Goal: Information Seeking & Learning: Learn about a topic

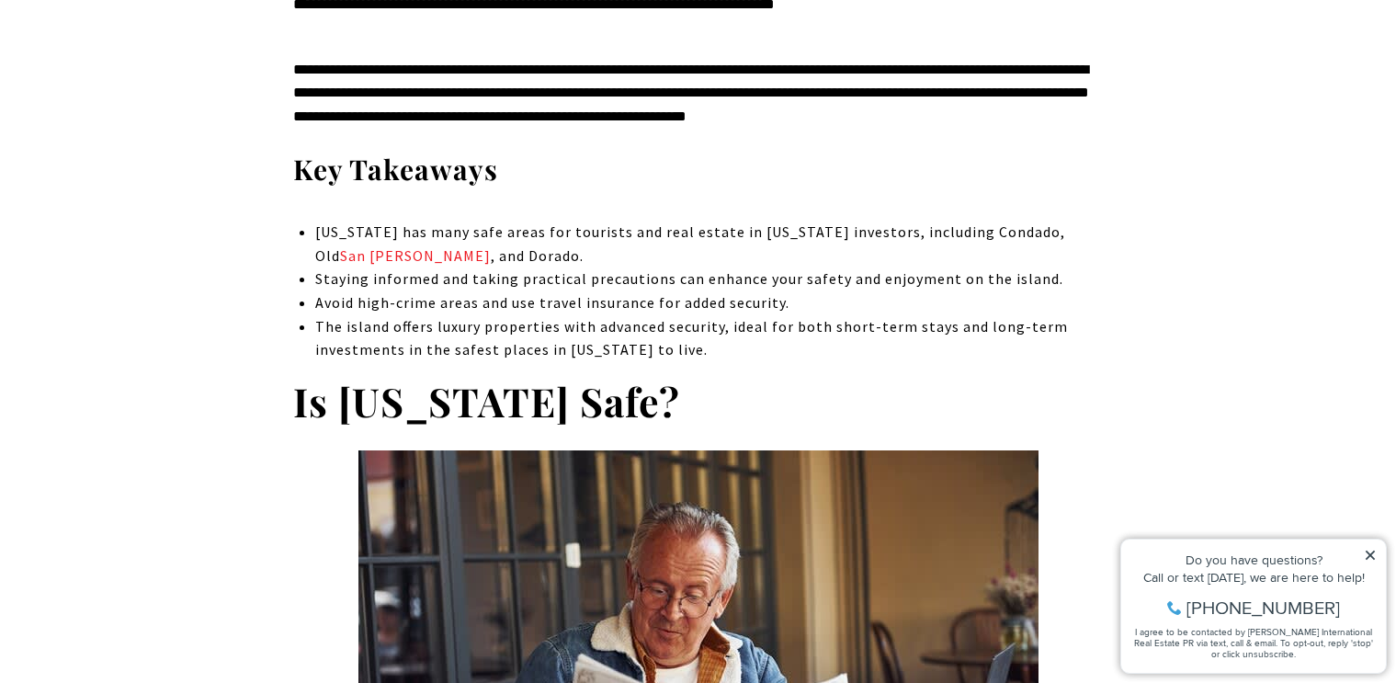
scroll to position [893, 0]
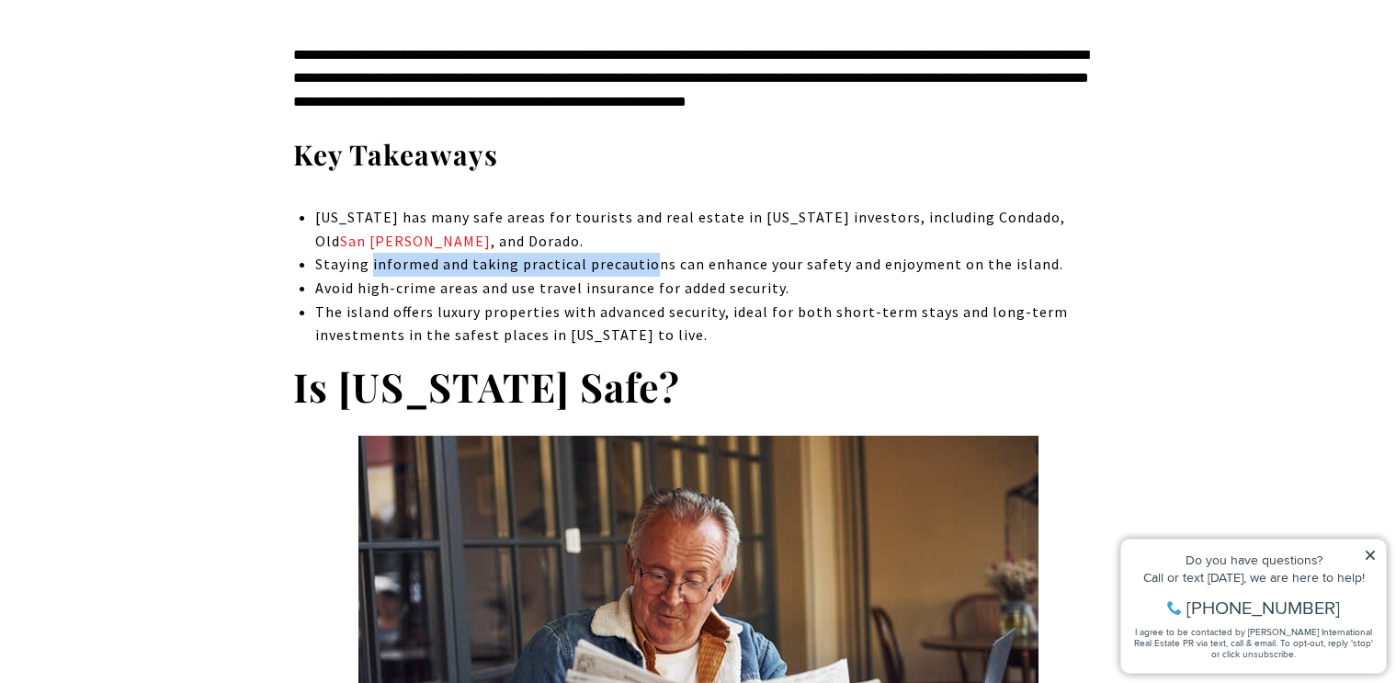
drag, startPoint x: 416, startPoint y: 269, endPoint x: 655, endPoint y: 269, distance: 239.0
click at [655, 269] on span "Staying informed and taking practical precautions can enhance your safety and e…" at bounding box center [689, 264] width 748 height 18
drag, startPoint x: 655, startPoint y: 269, endPoint x: 905, endPoint y: 226, distance: 253.7
click at [655, 269] on span "Staying informed and taking practical precautions can enhance your safety and e…" at bounding box center [689, 264] width 748 height 18
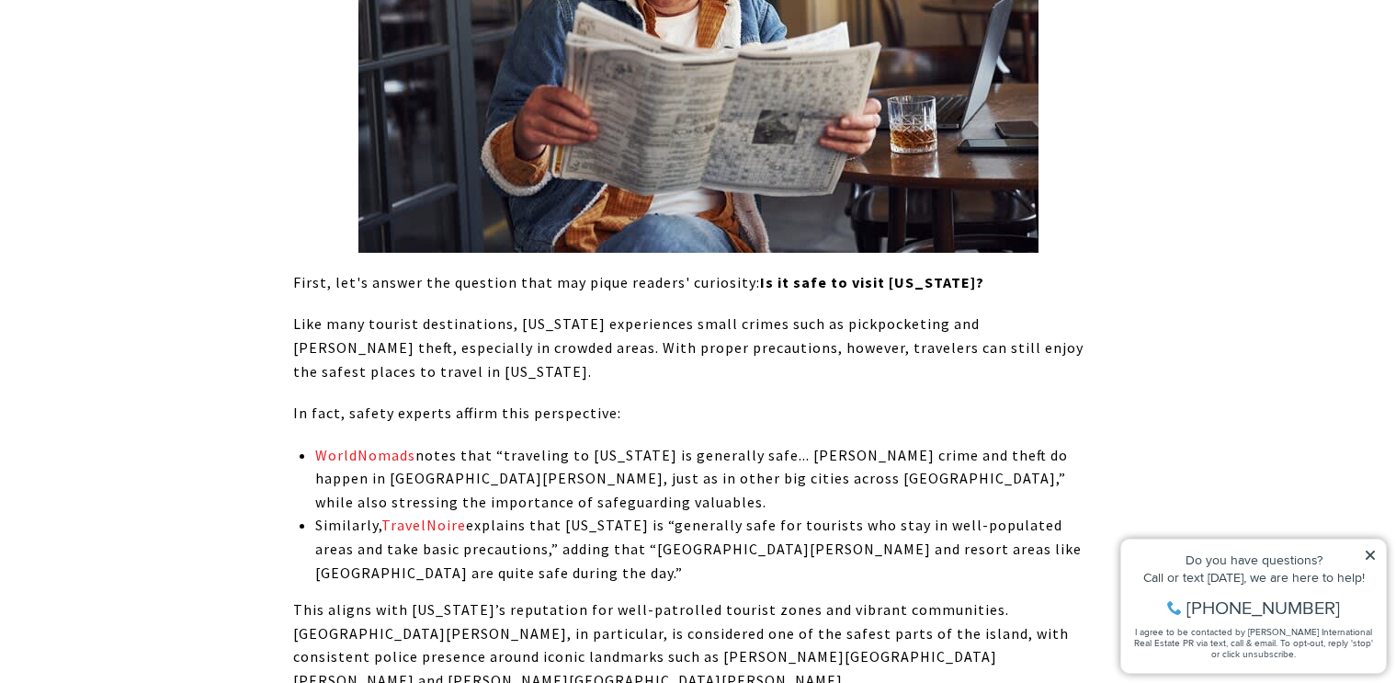
scroll to position [1750, 0]
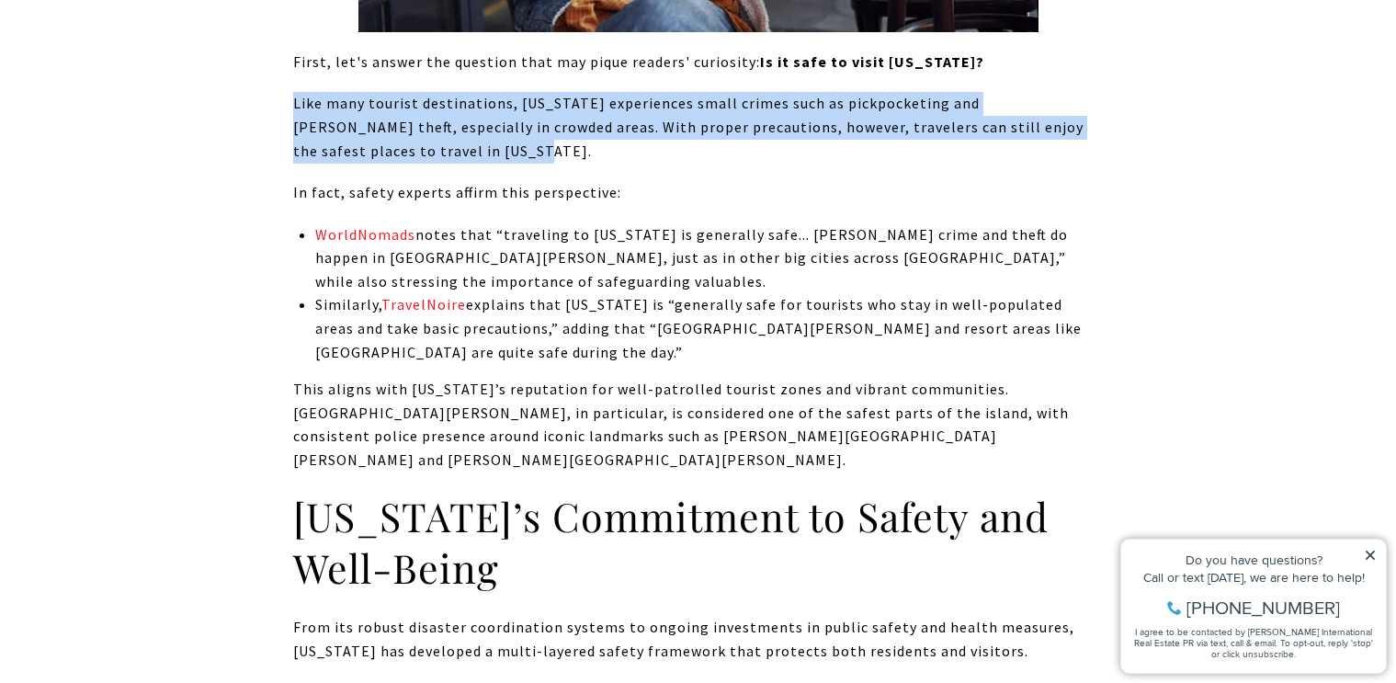
drag, startPoint x: 467, startPoint y: 87, endPoint x: 623, endPoint y: 143, distance: 166.0
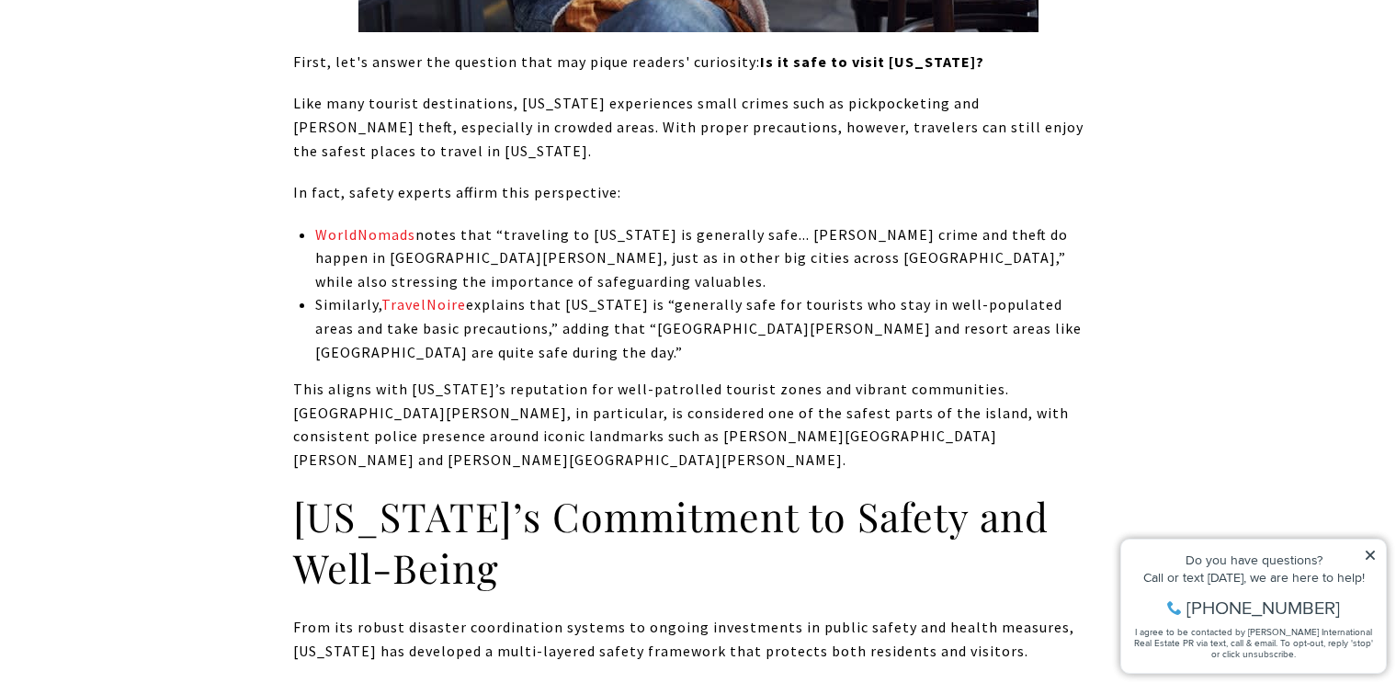
drag, startPoint x: 664, startPoint y: 188, endPoint x: 692, endPoint y: 189, distance: 28.5
click at [665, 188] on p "In fact, safety experts affirm this perspective:" at bounding box center [698, 193] width 811 height 24
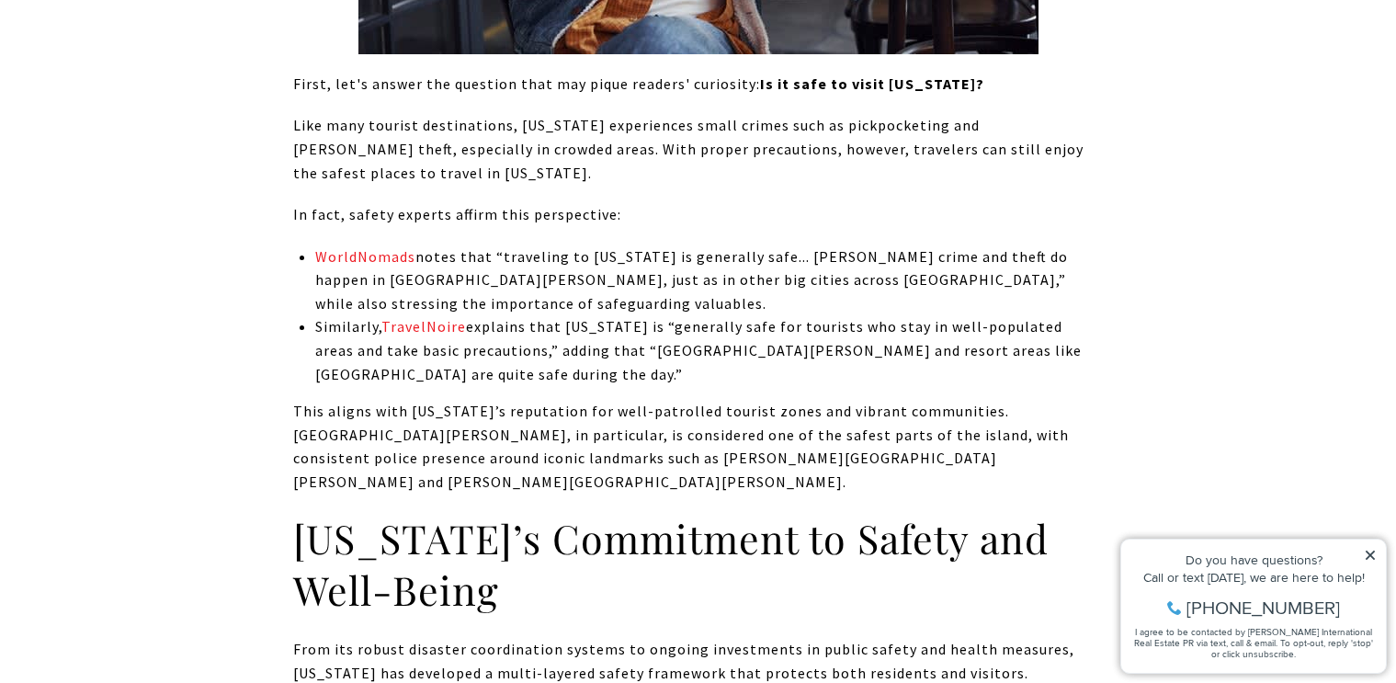
scroll to position [1722, 0]
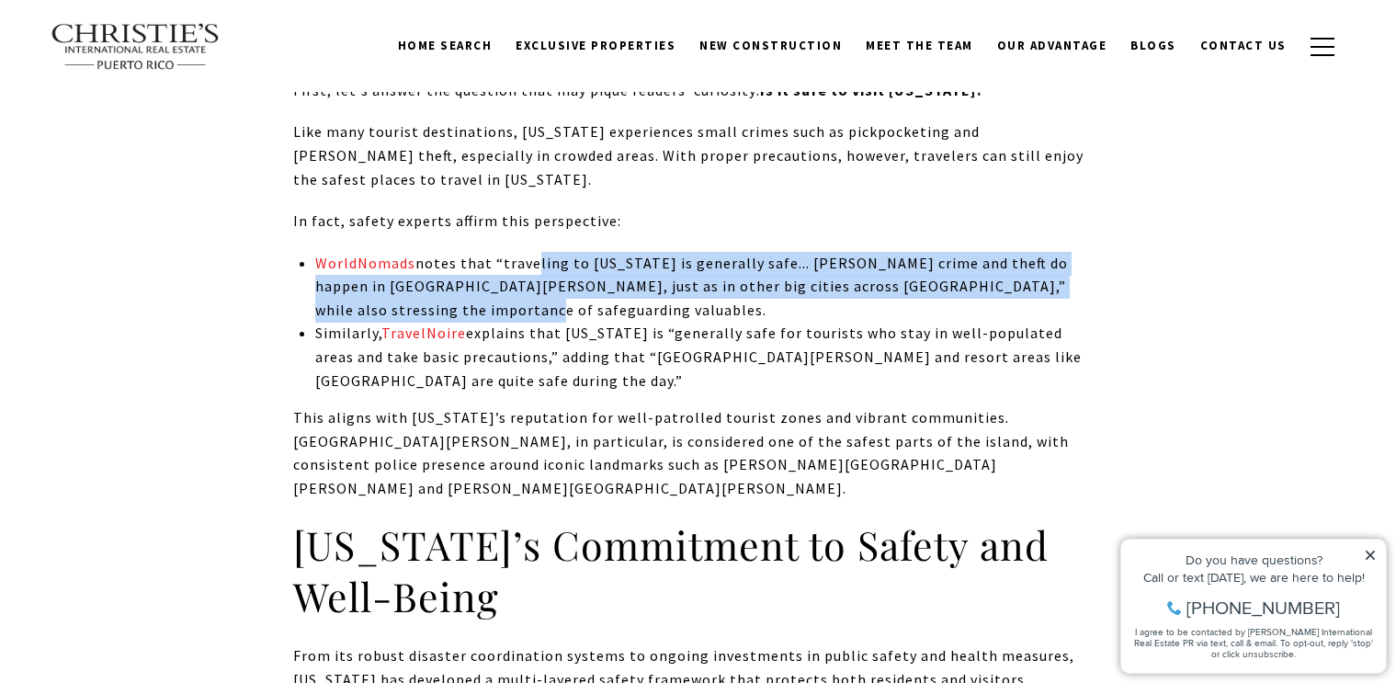
drag, startPoint x: 561, startPoint y: 267, endPoint x: 1080, endPoint y: 314, distance: 521.5
click at [1080, 314] on p "WorldNomads notes that “traveling to [US_STATE] is generally safe... [PERSON_NA…" at bounding box center [709, 287] width 788 height 71
click at [364, 295] on p "WorldNomads notes that “traveling to [US_STATE] is generally safe... [PERSON_NA…" at bounding box center [709, 287] width 788 height 71
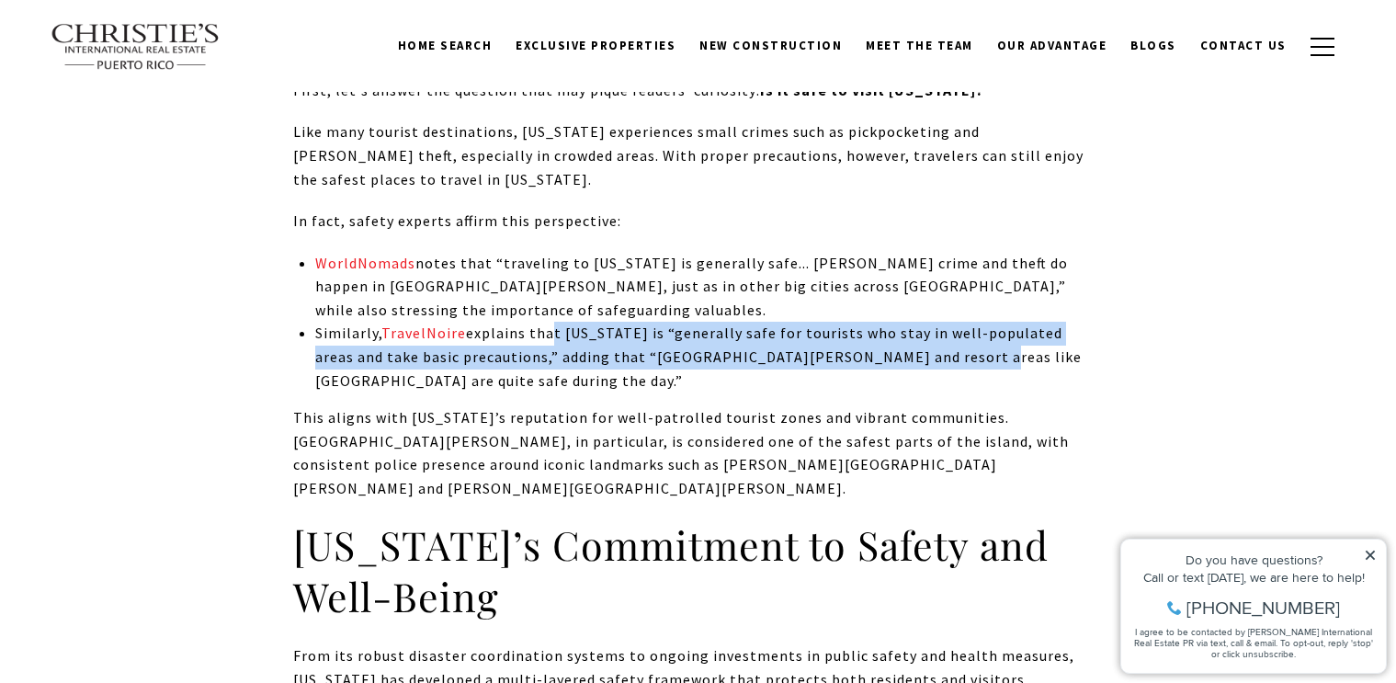
drag, startPoint x: 584, startPoint y: 341, endPoint x: 898, endPoint y: 366, distance: 315.3
click at [889, 364] on p "Similarly, TravelNoire explains that [US_STATE] is “generally safe for tourists…" at bounding box center [709, 357] width 788 height 71
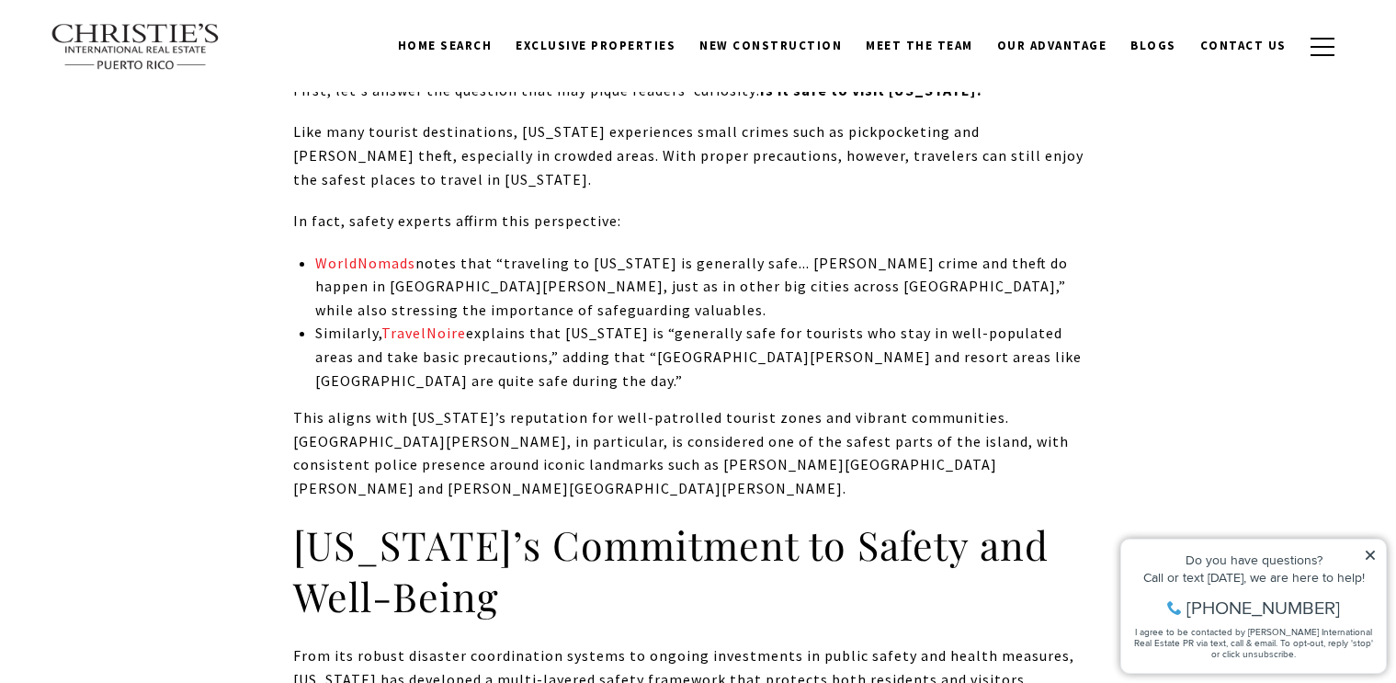
click at [902, 366] on p "Similarly, TravelNoire explains that [US_STATE] is “generally safe for tourists…" at bounding box center [709, 357] width 788 height 71
drag, startPoint x: 919, startPoint y: 359, endPoint x: 857, endPoint y: 358, distance: 62.5
click at [857, 358] on p "Similarly, TravelNoire explains that [US_STATE] is “generally safe for tourists…" at bounding box center [709, 357] width 788 height 71
copy p "sla Verde"
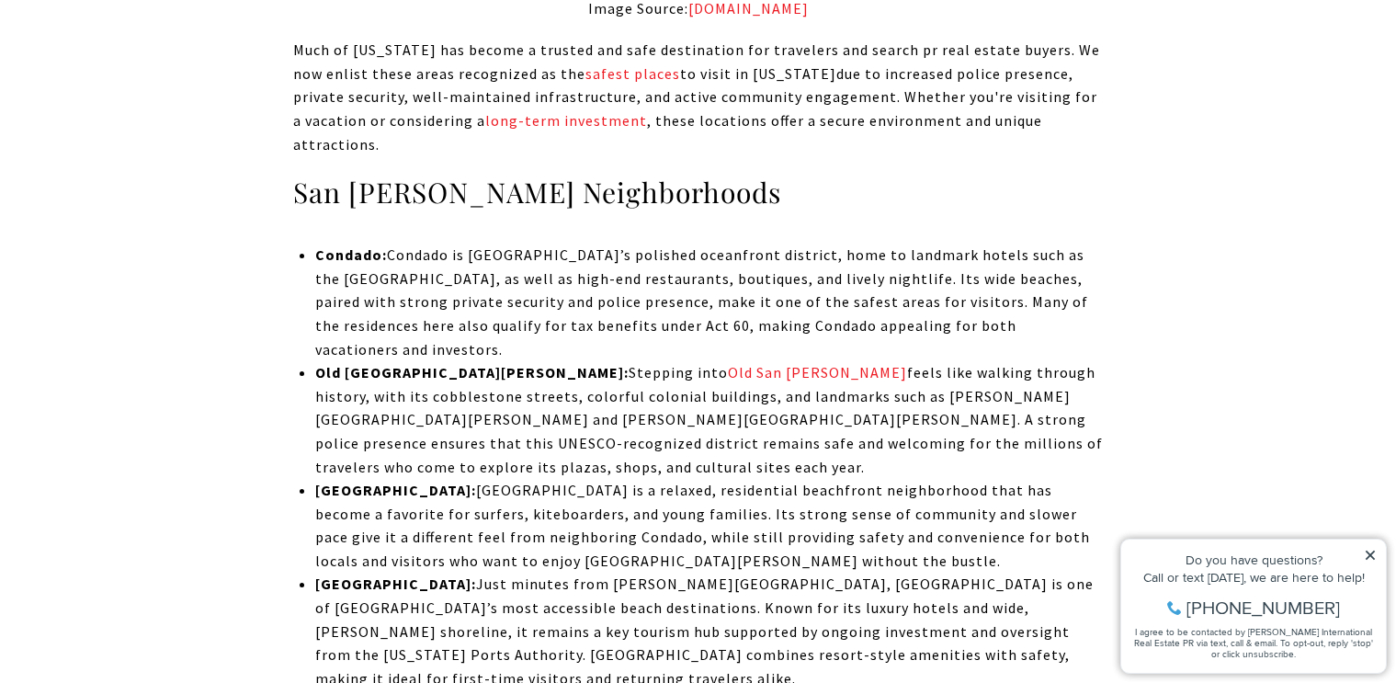
scroll to position [4020, 0]
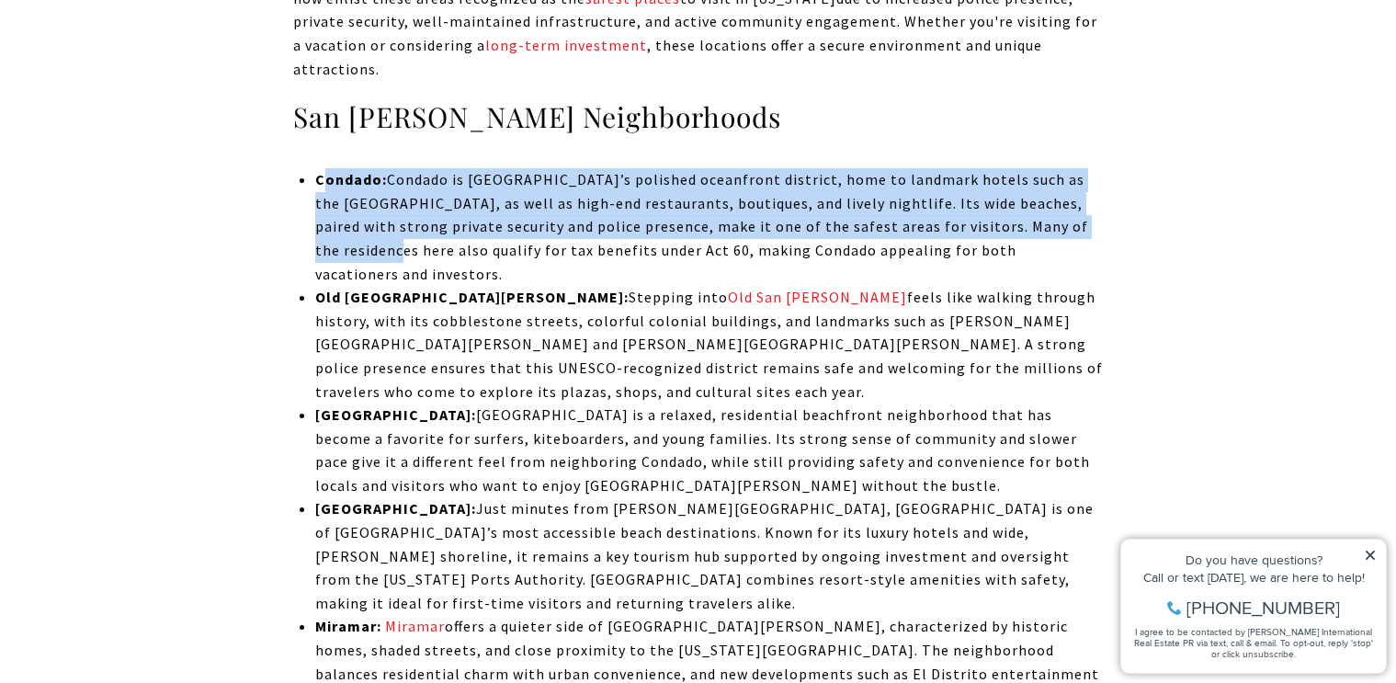
drag, startPoint x: 327, startPoint y: 136, endPoint x: 1097, endPoint y: 188, distance: 771.1
click at [1097, 188] on p "Condado: Condado is [GEOGRAPHIC_DATA]’s polished oceanfront district, home to l…" at bounding box center [709, 227] width 788 height 118
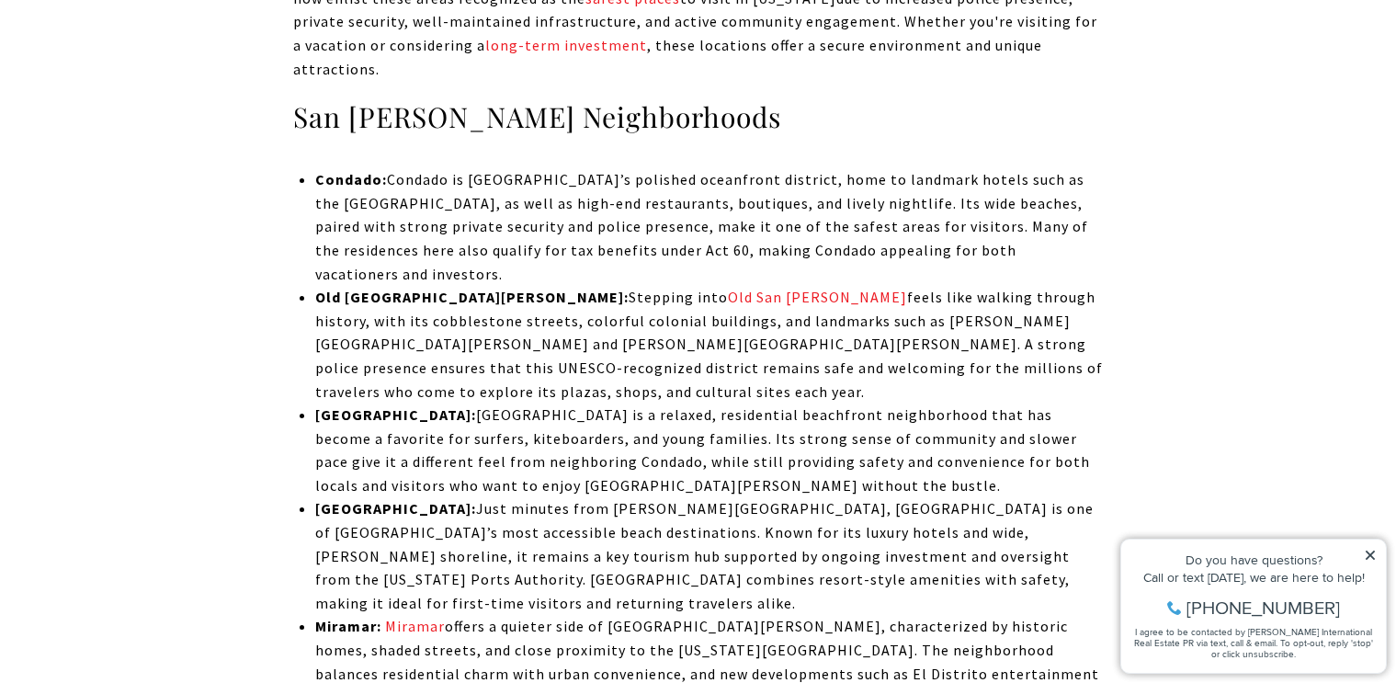
drag, startPoint x: 1092, startPoint y: 190, endPoint x: 912, endPoint y: 199, distance: 180.3
click at [1091, 191] on p "Condado: Condado is [GEOGRAPHIC_DATA]’s polished oceanfront district, home to l…" at bounding box center [709, 227] width 788 height 118
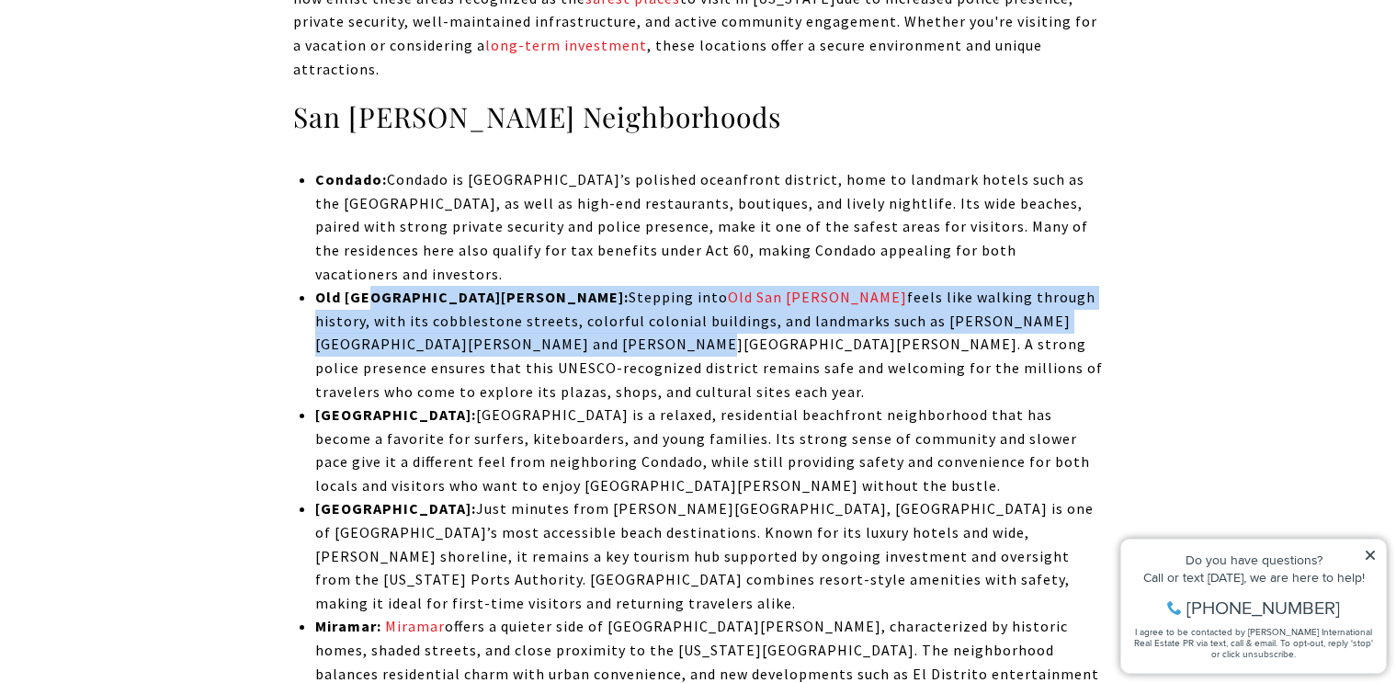
drag, startPoint x: 372, startPoint y: 226, endPoint x: 1149, endPoint y: 261, distance: 777.5
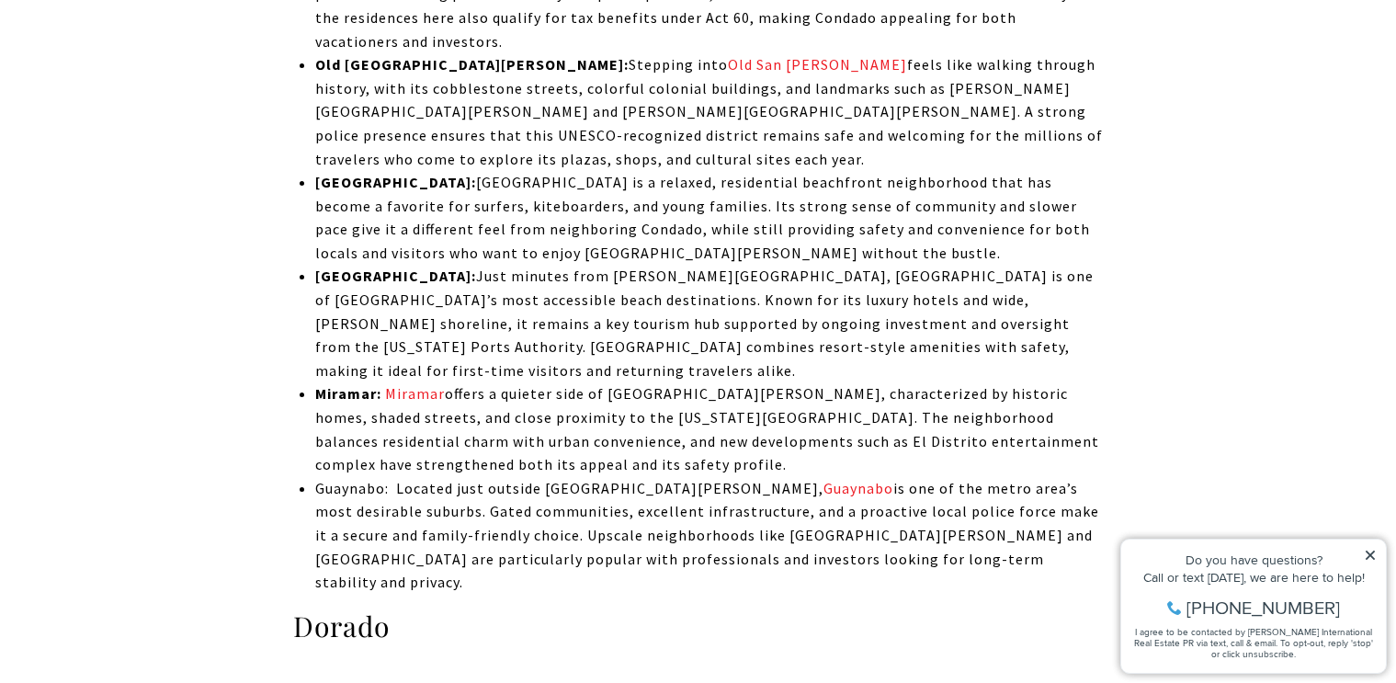
scroll to position [4336, 0]
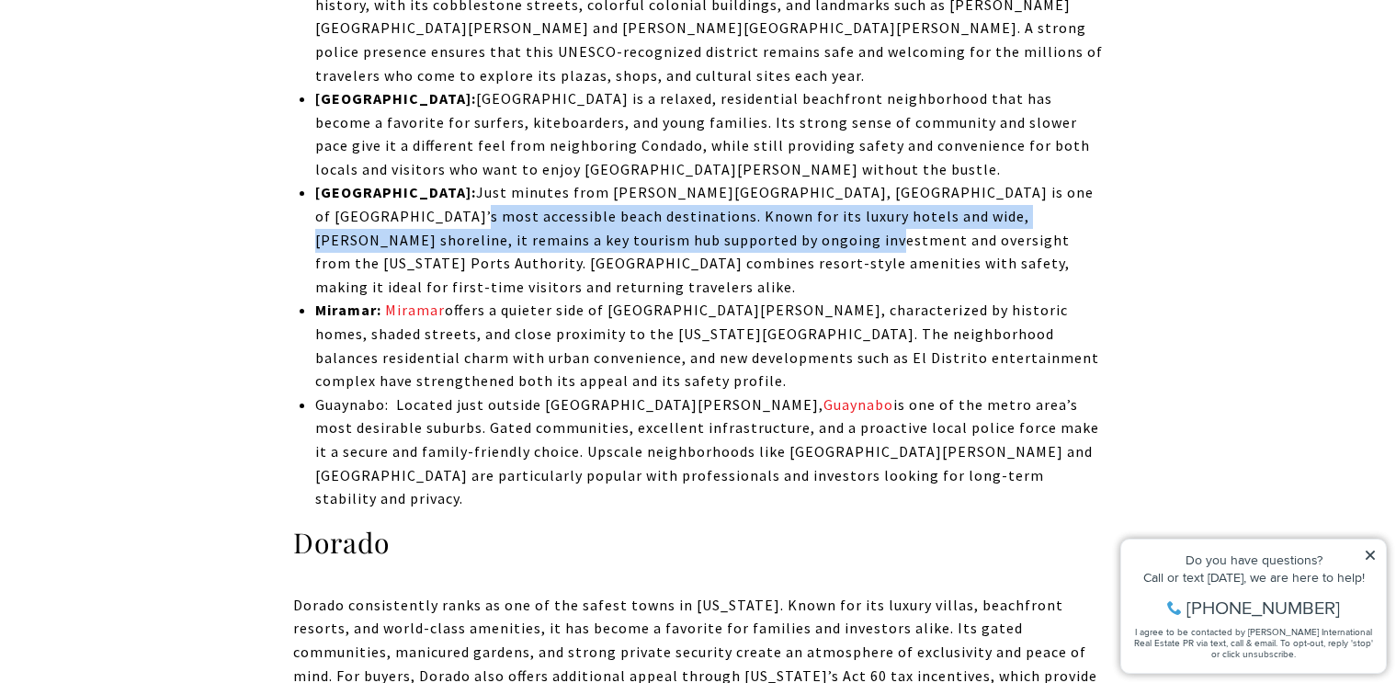
drag, startPoint x: 322, startPoint y: 118, endPoint x: 645, endPoint y: 135, distance: 324.0
click at [645, 181] on p "[GEOGRAPHIC_DATA]: Just minutes from [PERSON_NAME][GEOGRAPHIC_DATA], [GEOGRAPHI…" at bounding box center [709, 240] width 788 height 118
click at [644, 181] on p "[GEOGRAPHIC_DATA]: Just minutes from [PERSON_NAME][GEOGRAPHIC_DATA], [GEOGRAPHI…" at bounding box center [709, 240] width 788 height 118
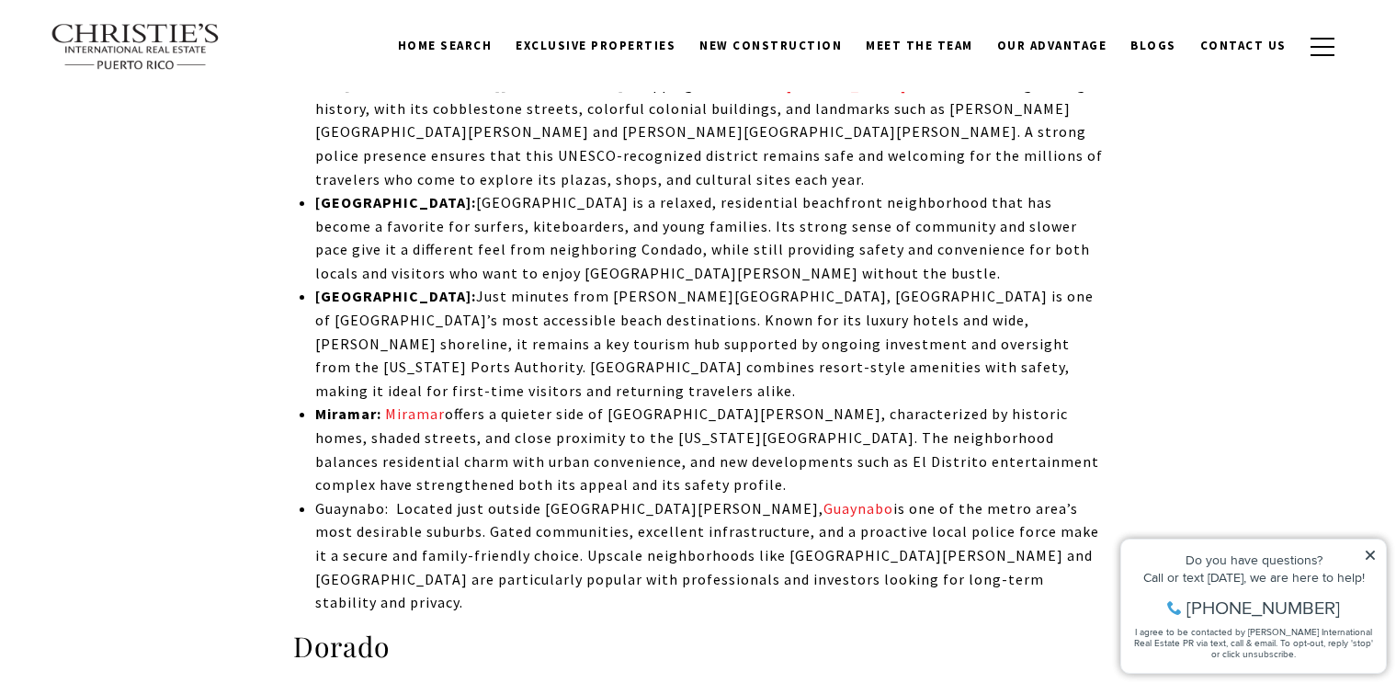
scroll to position [4166, 0]
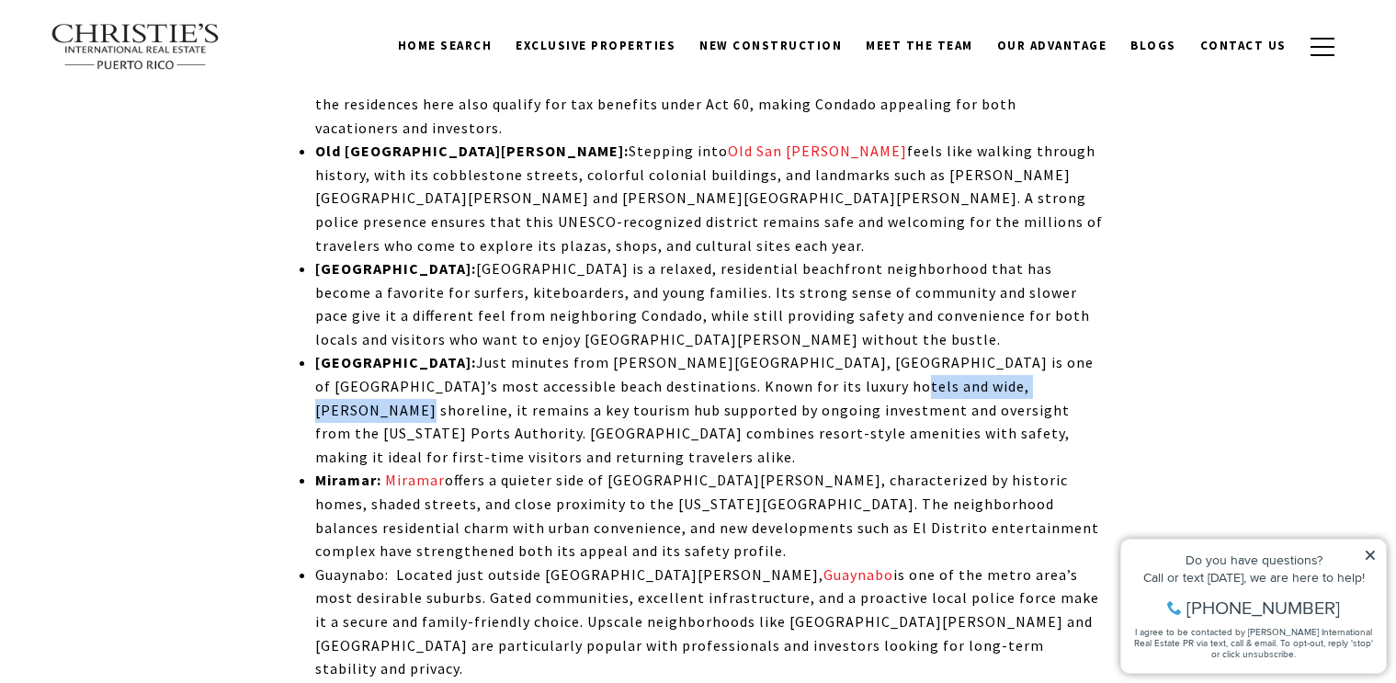
drag, startPoint x: 746, startPoint y: 282, endPoint x: 940, endPoint y: 301, distance: 194.8
click at [939, 351] on p "[GEOGRAPHIC_DATA]: Just minutes from [PERSON_NAME][GEOGRAPHIC_DATA], [GEOGRAPHI…" at bounding box center [709, 410] width 788 height 118
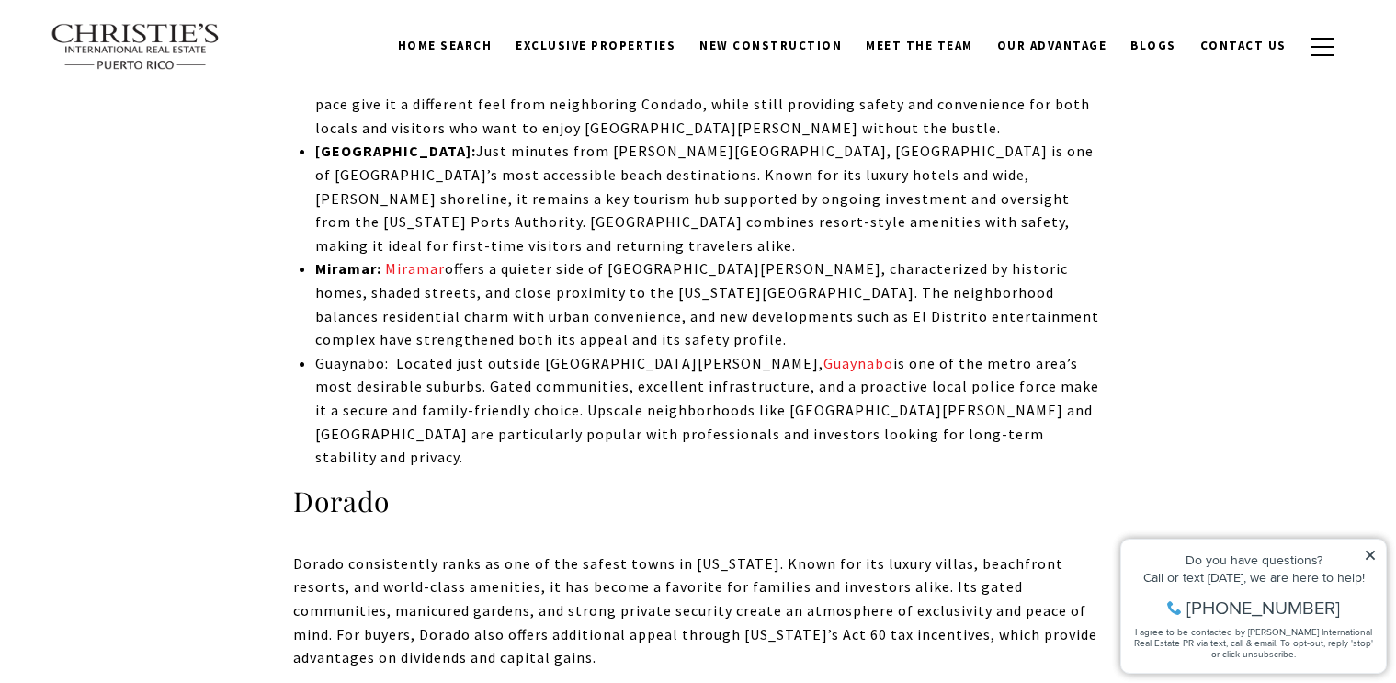
scroll to position [4526, 0]
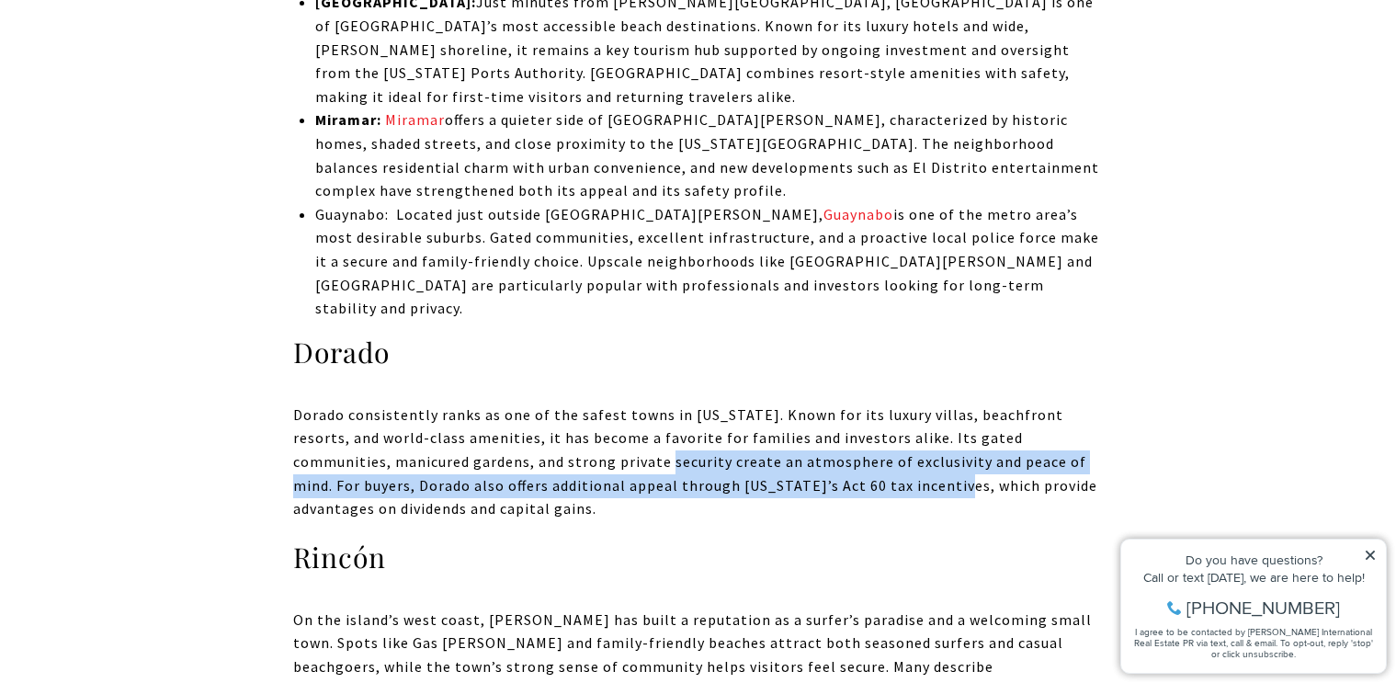
drag, startPoint x: 564, startPoint y: 319, endPoint x: 843, endPoint y: 335, distance: 278.9
click at [843, 404] on p "Dorado consistently ranks as one of the safest towns in [US_STATE]. Known for i…" at bounding box center [698, 463] width 811 height 118
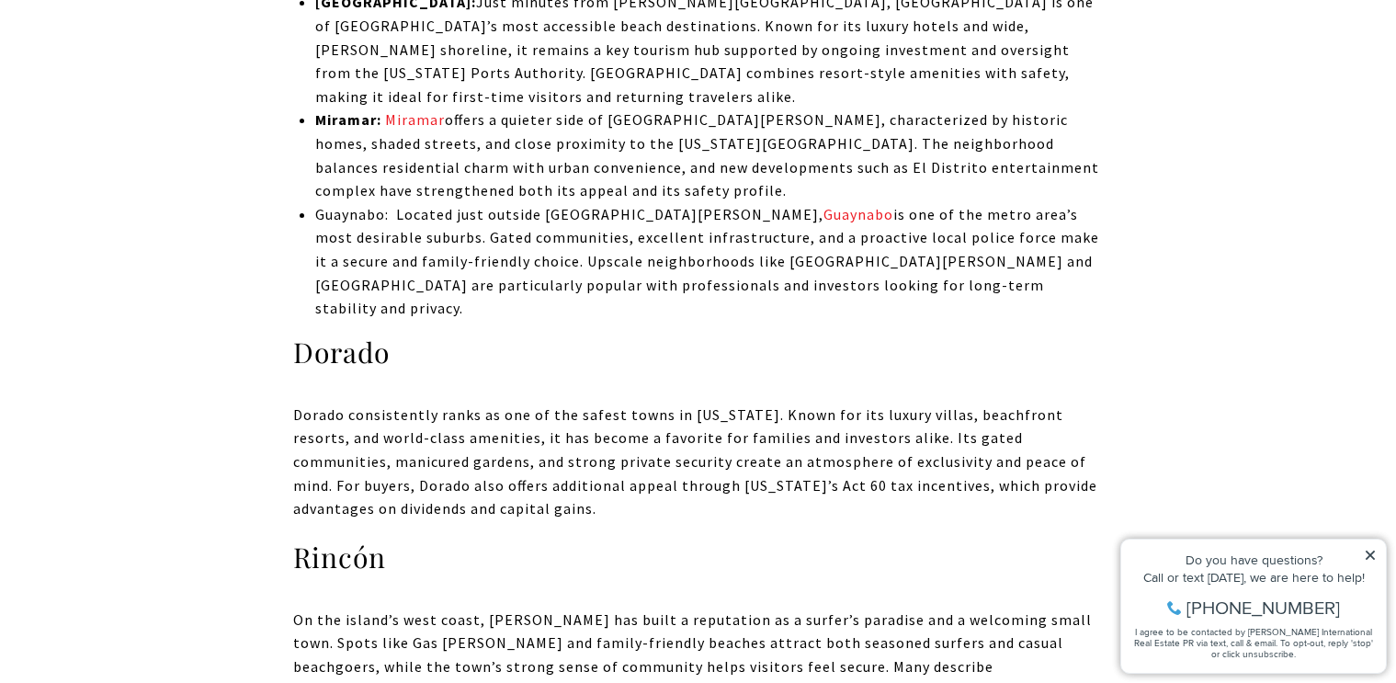
drag, startPoint x: 868, startPoint y: 347, endPoint x: 851, endPoint y: 343, distance: 17.2
click at [866, 404] on p "Dorado consistently ranks as one of the safest towns in [US_STATE]. Known for i…" at bounding box center [698, 463] width 811 height 118
drag, startPoint x: 408, startPoint y: 222, endPoint x: 291, endPoint y: 207, distance: 117.8
copy h3 "Dorado"
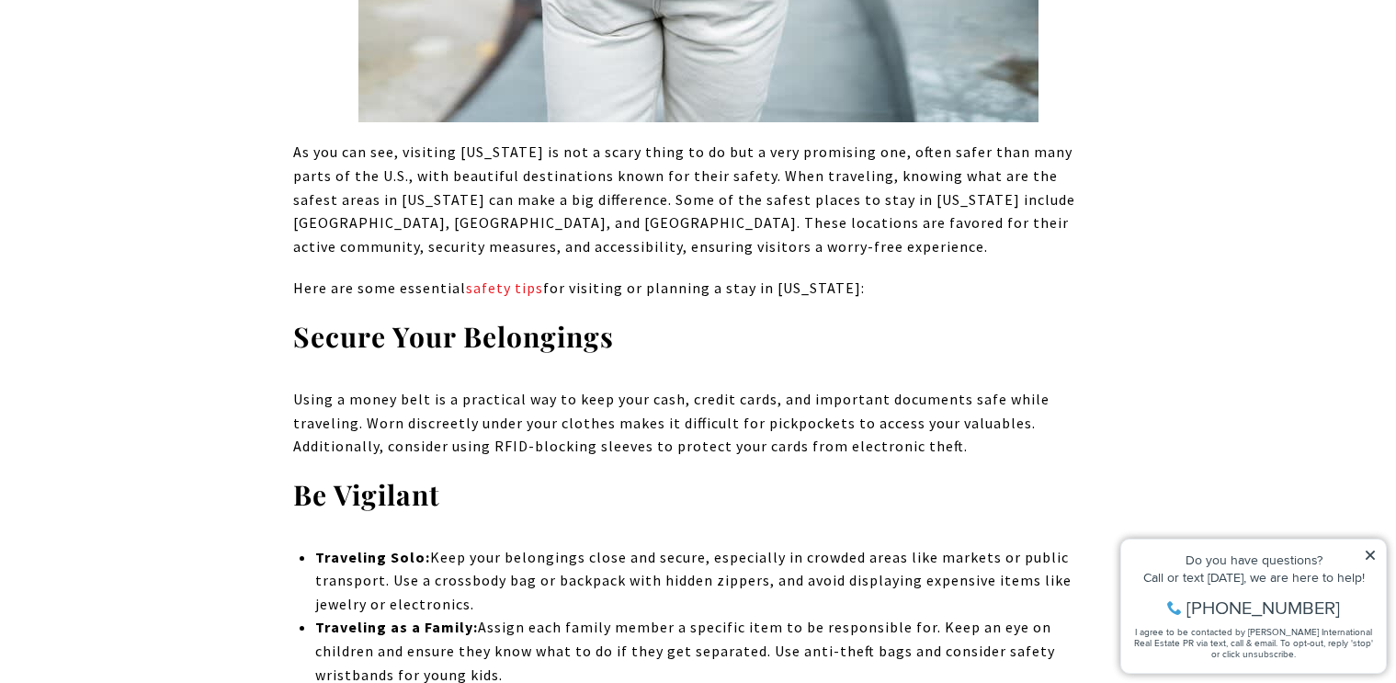
scroll to position [10534, 0]
